Goal: Transaction & Acquisition: Purchase product/service

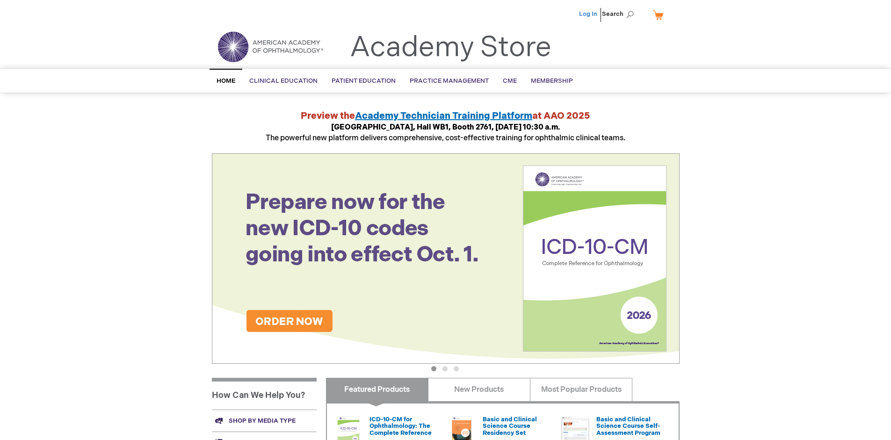
click at [589, 14] on link "Log In" at bounding box center [588, 13] width 18 height 7
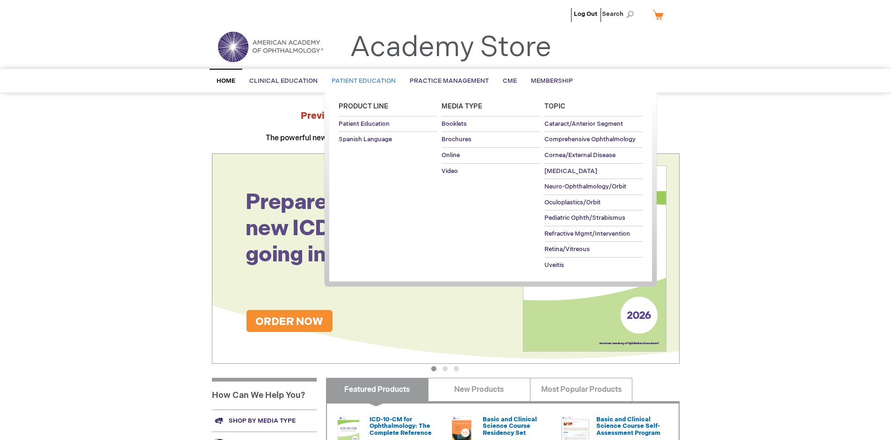
click at [361, 81] on span "Patient Education" at bounding box center [363, 80] width 64 height 7
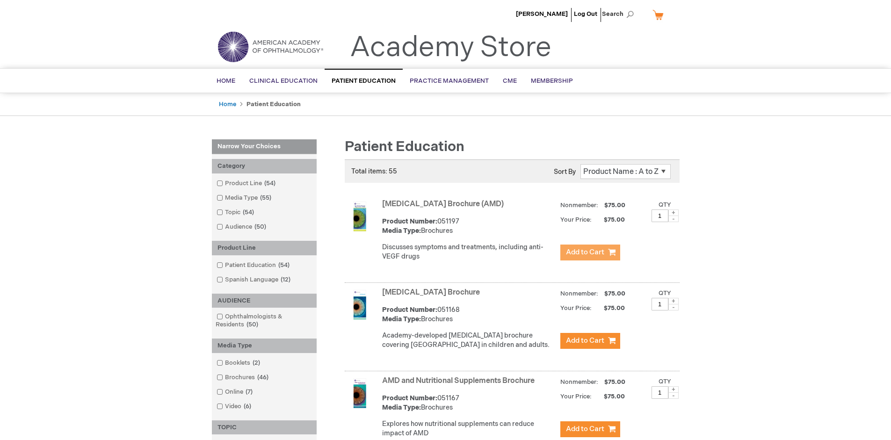
click at [590, 252] on span "Add to Cart" at bounding box center [585, 252] width 38 height 9
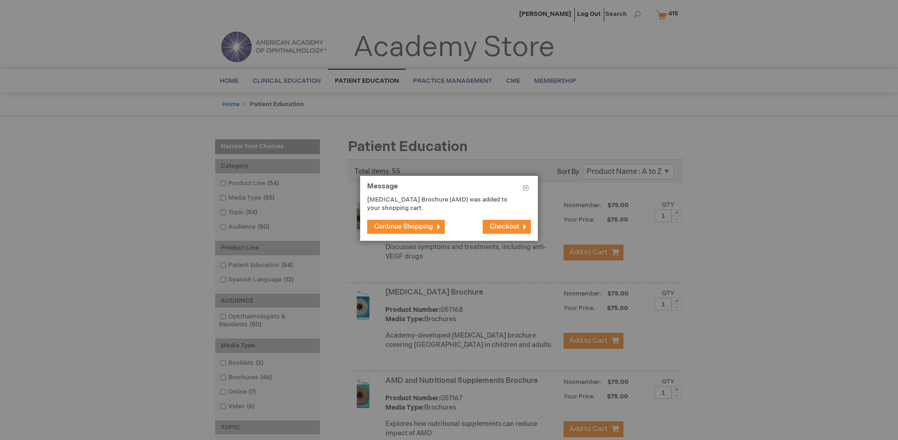
click at [403, 226] on span "Continue Shopping" at bounding box center [403, 227] width 59 height 8
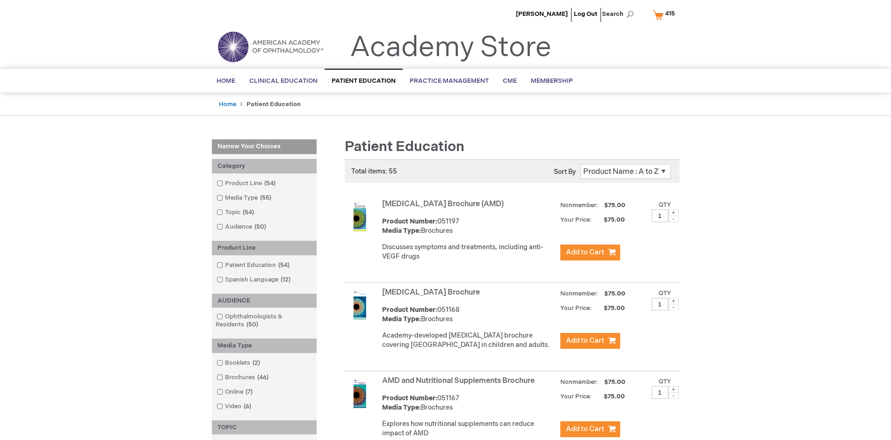
click at [460, 385] on link "AMD and Nutritional Supplements Brochure" at bounding box center [458, 380] width 152 height 9
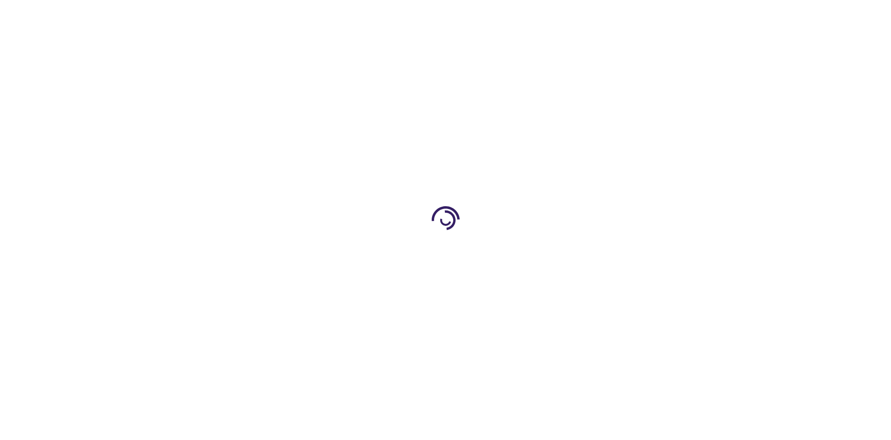
type input "1"
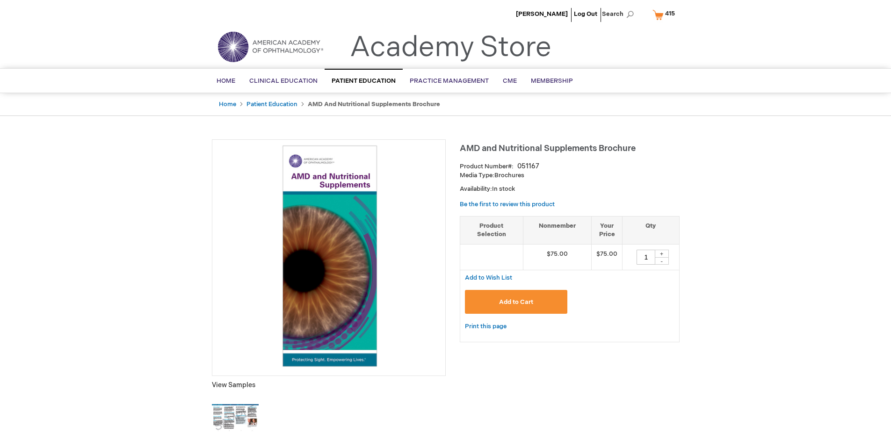
click at [516, 302] on span "Add to Cart" at bounding box center [516, 301] width 34 height 7
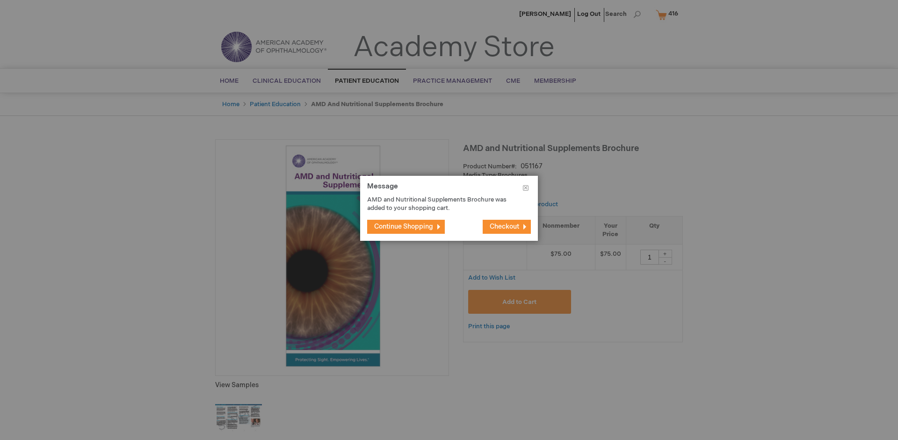
click at [403, 226] on span "Continue Shopping" at bounding box center [403, 227] width 59 height 8
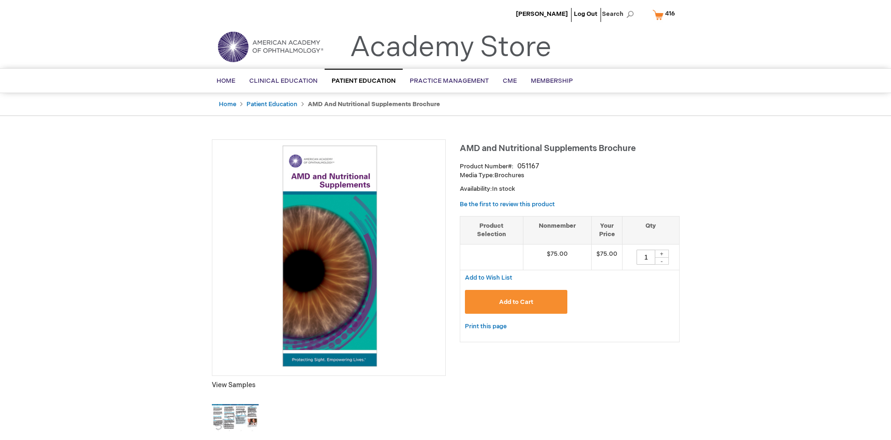
click at [665, 14] on span "416" at bounding box center [670, 13] width 10 height 7
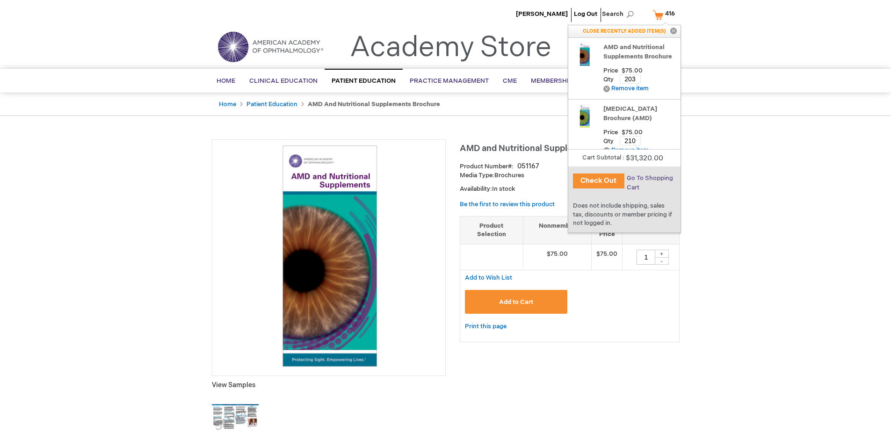
click at [649, 178] on span "Go To Shopping Cart" at bounding box center [650, 182] width 46 height 17
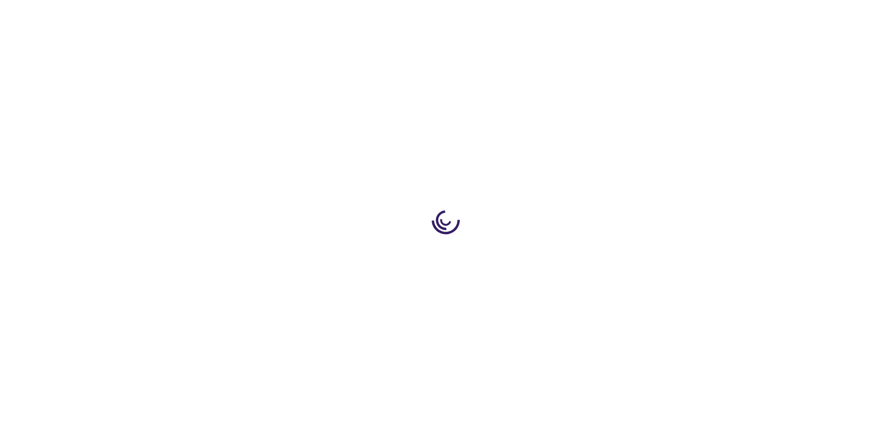
select select "US"
select select "41"
click at [618, 436] on span "Proceed to Checkout" at bounding box center [618, 435] width 61 height 7
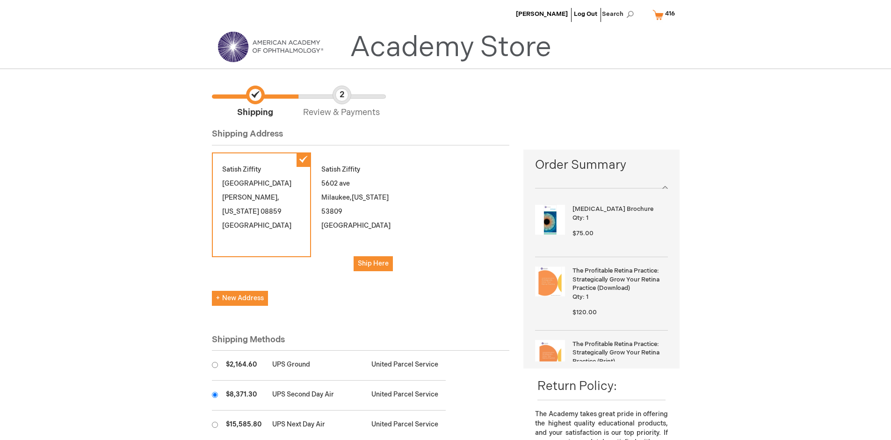
click at [215, 395] on input "radio" at bounding box center [215, 395] width 6 height 6
